Goal: Information Seeking & Learning: Learn about a topic

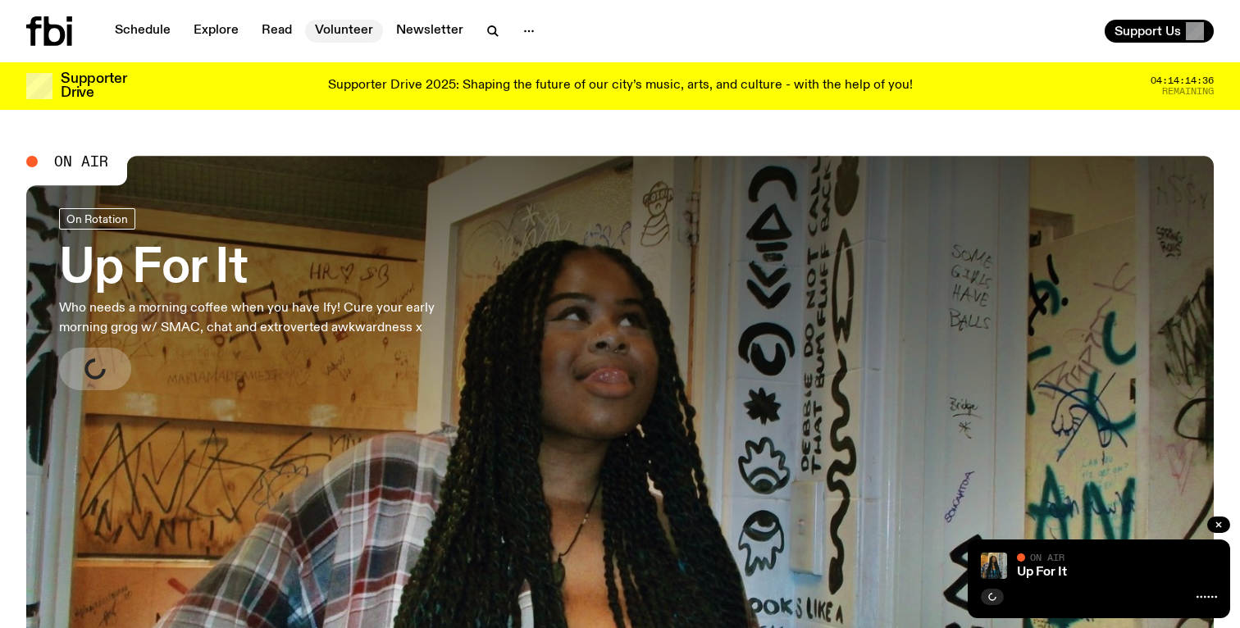
click at [340, 25] on link "Volunteer" at bounding box center [344, 31] width 78 height 23
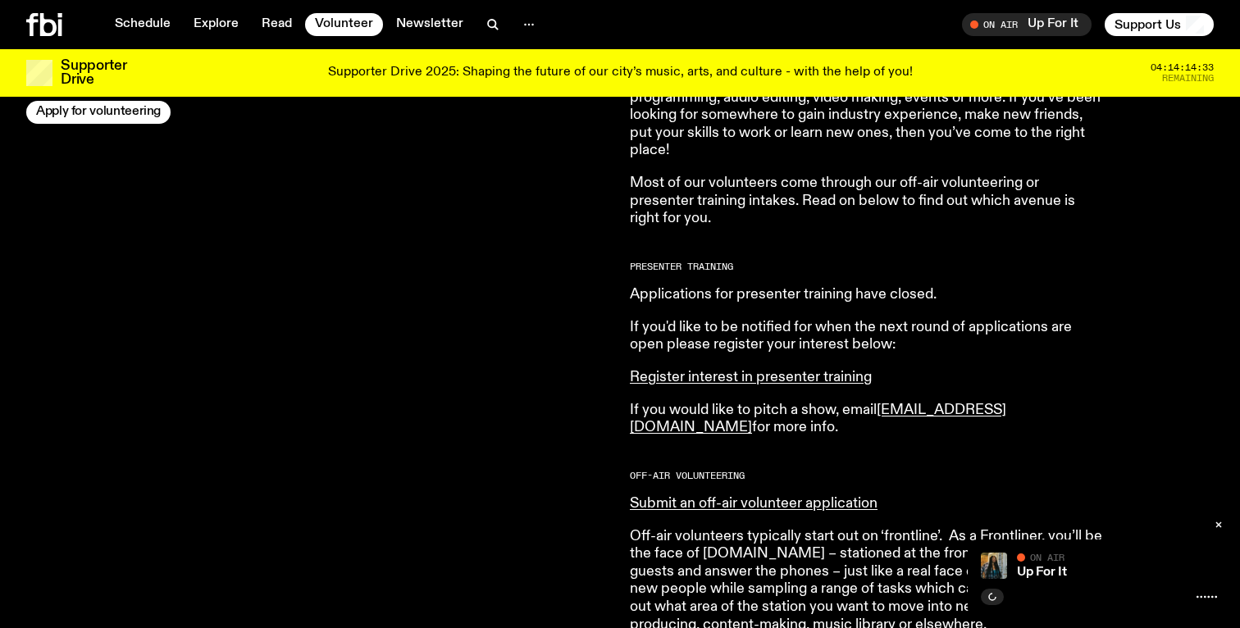
scroll to position [659, 0]
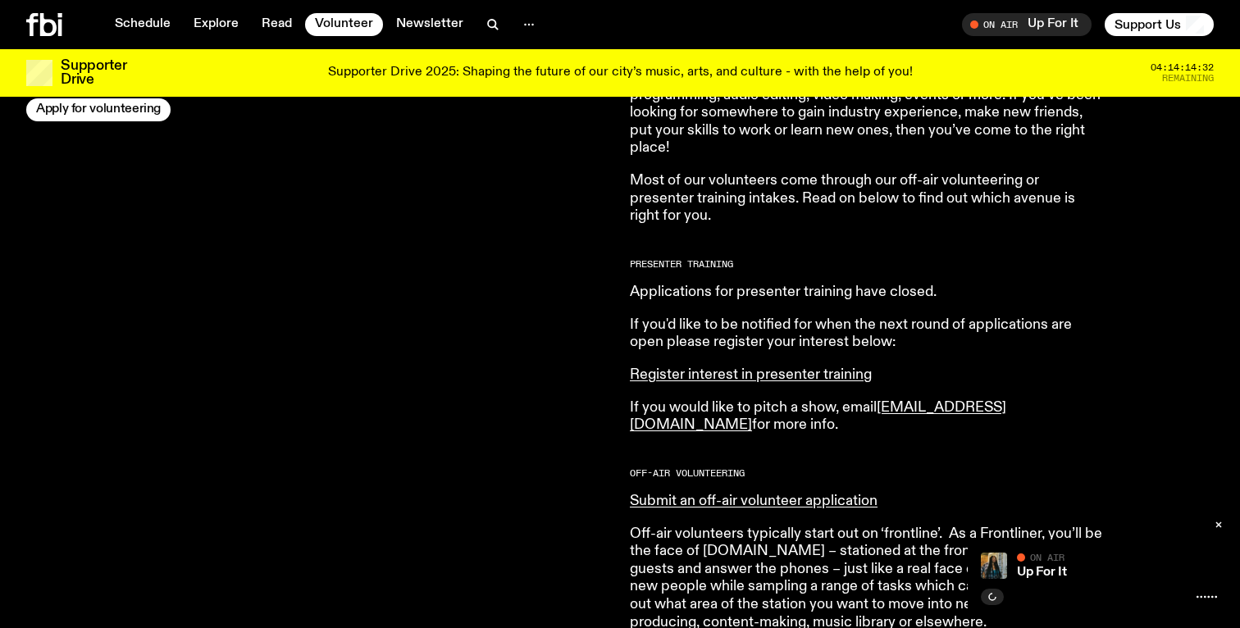
click at [752, 334] on p "If you'd like to be notified for when the next round of applications are open p…" at bounding box center [866, 333] width 472 height 35
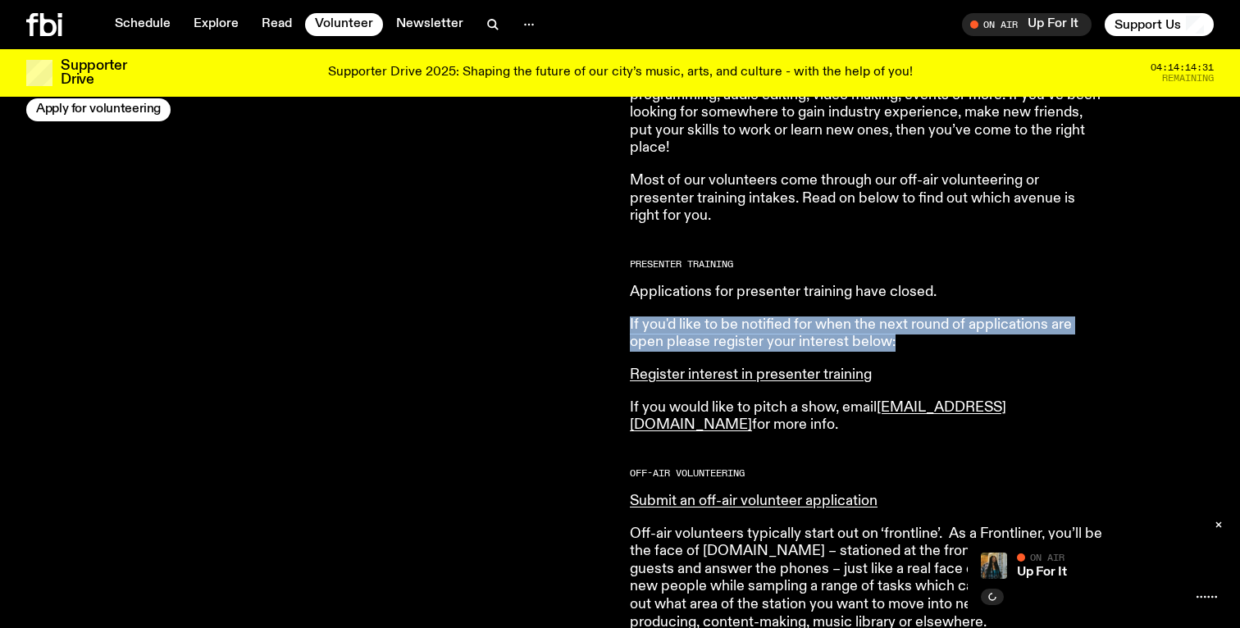
click at [752, 334] on p "If you'd like to be notified for when the next round of applications are open p…" at bounding box center [866, 333] width 472 height 35
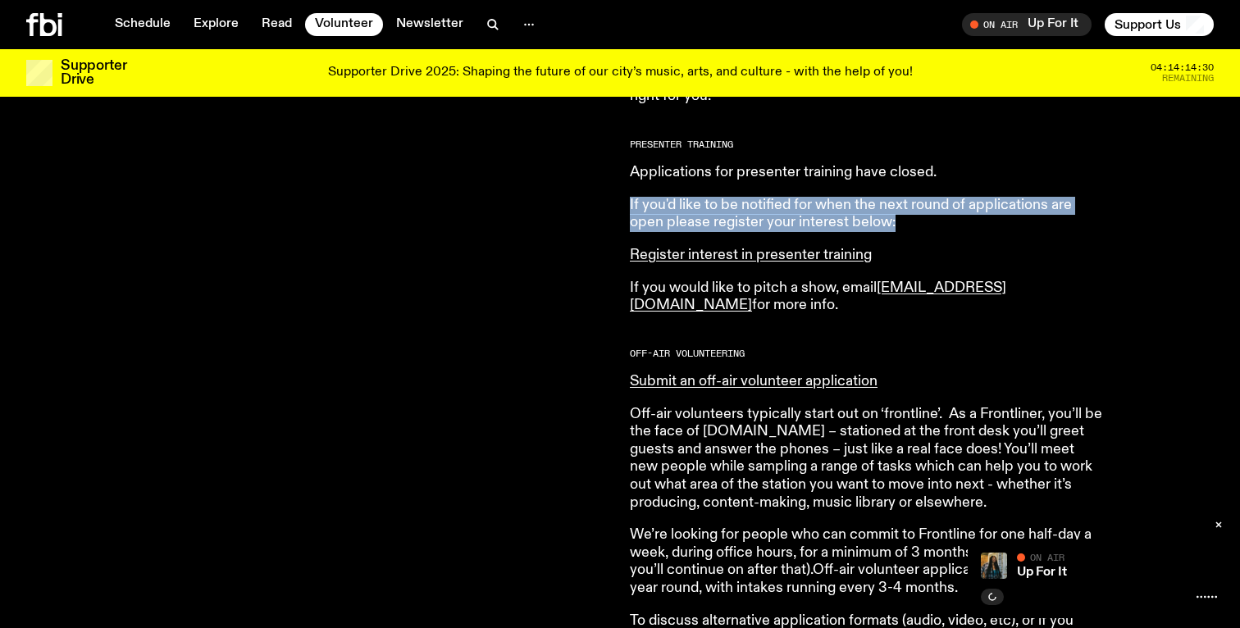
scroll to position [785, 0]
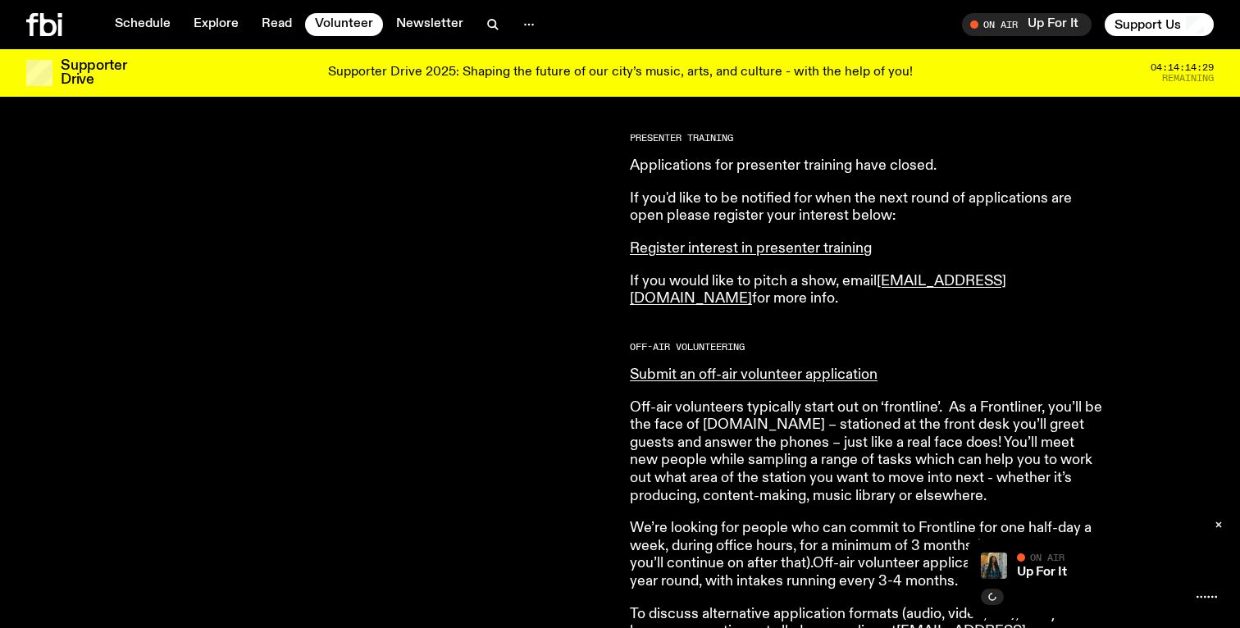
click at [902, 407] on p "Off-air volunteers typically start out on ‘frontline’. As a Frontliner, you’ll …" at bounding box center [866, 452] width 472 height 107
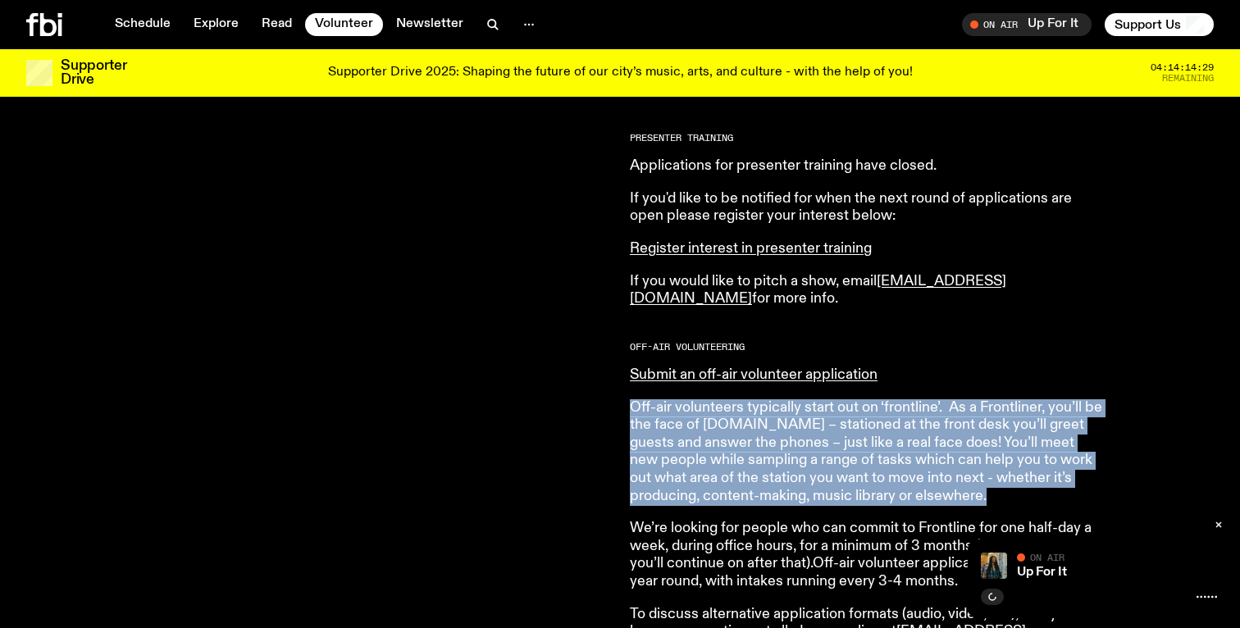
click at [902, 407] on p "Off-air volunteers typically start out on ‘frontline’. As a Frontliner, you’ll …" at bounding box center [866, 452] width 472 height 107
click at [897, 430] on p "Off-air volunteers typically start out on ‘frontline’. As a Frontliner, you’ll …" at bounding box center [866, 452] width 472 height 107
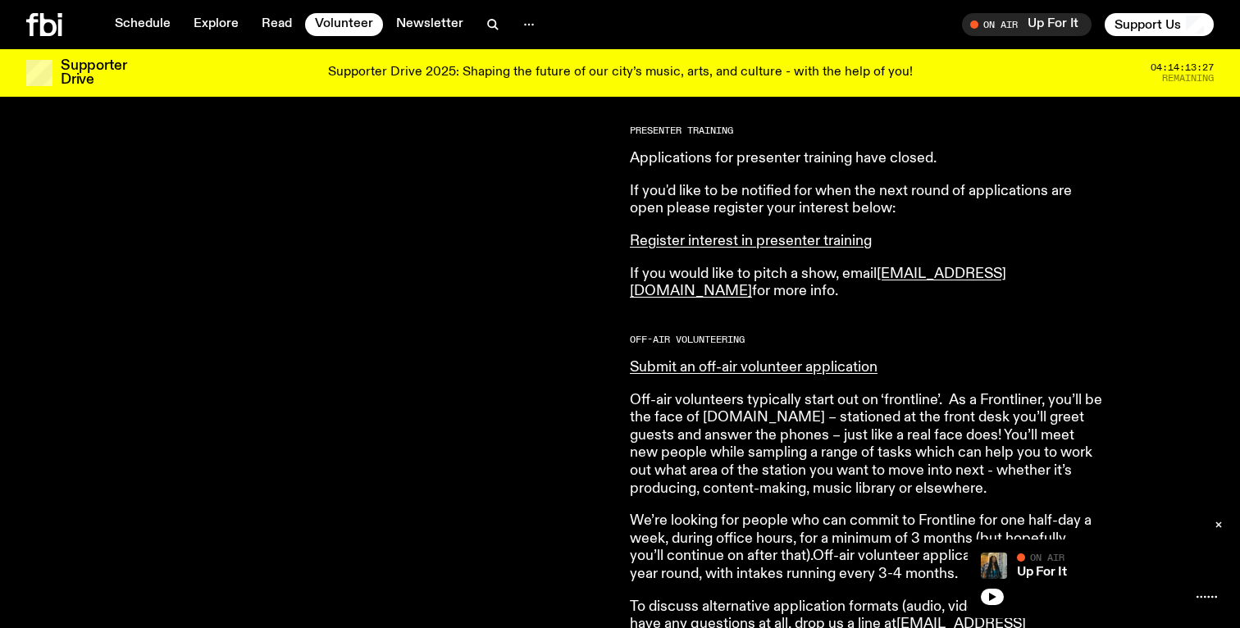
scroll to position [784, 0]
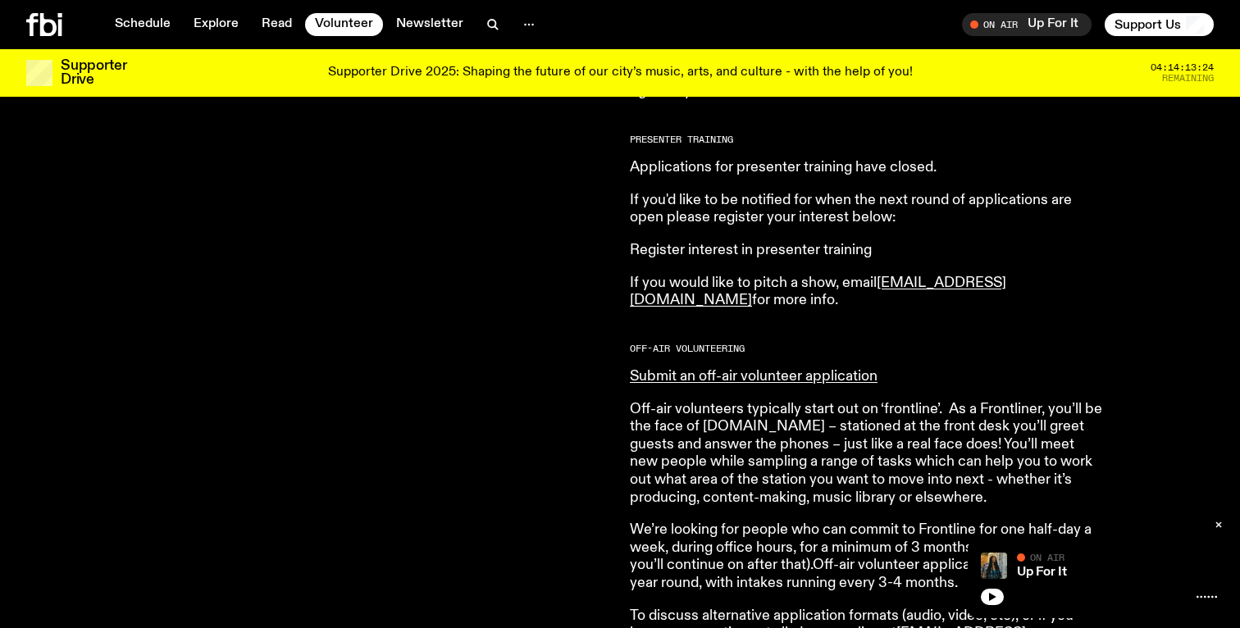
click at [690, 246] on link "Register interest in presenter training" at bounding box center [751, 250] width 242 height 15
